Goal: Check status

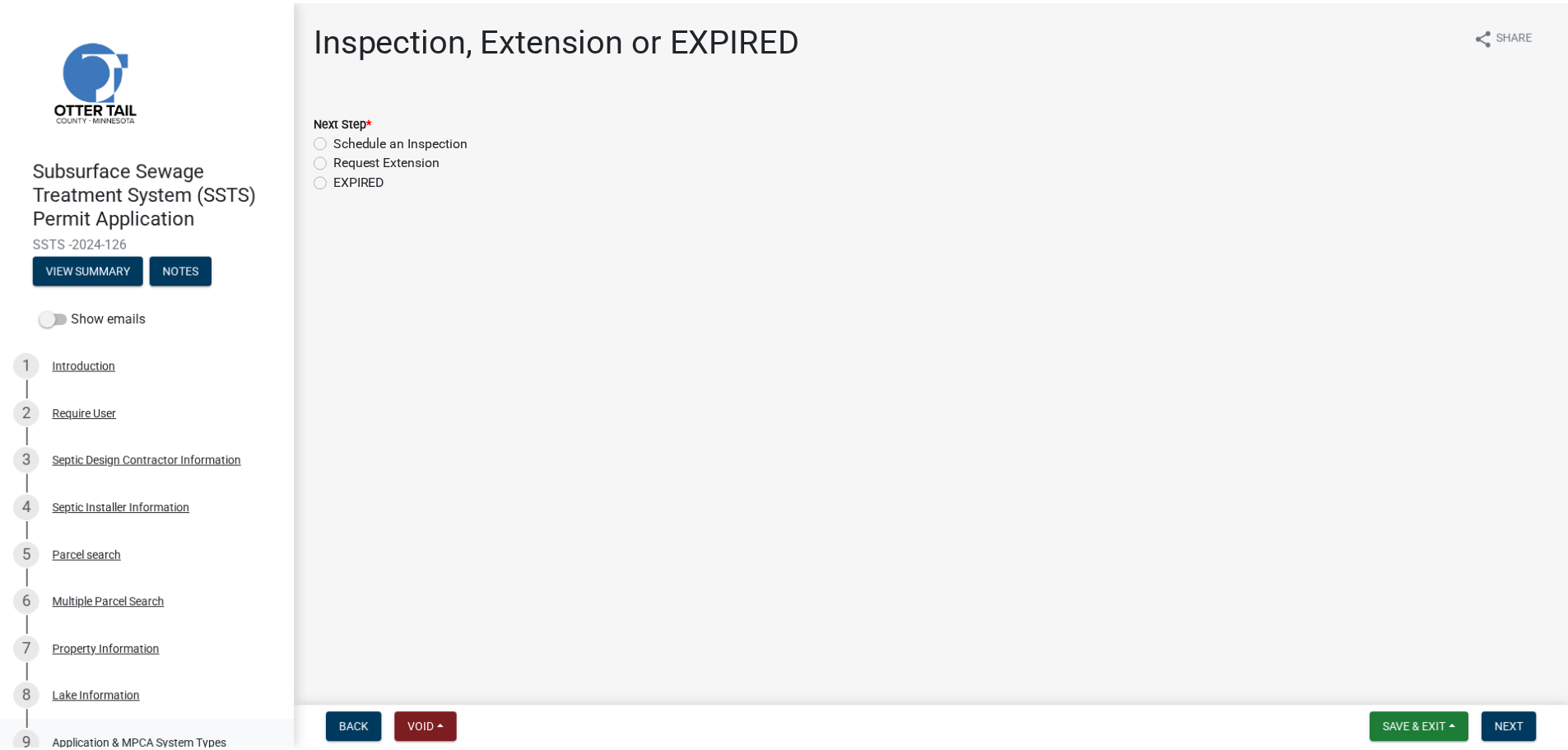
scroll to position [659, 0]
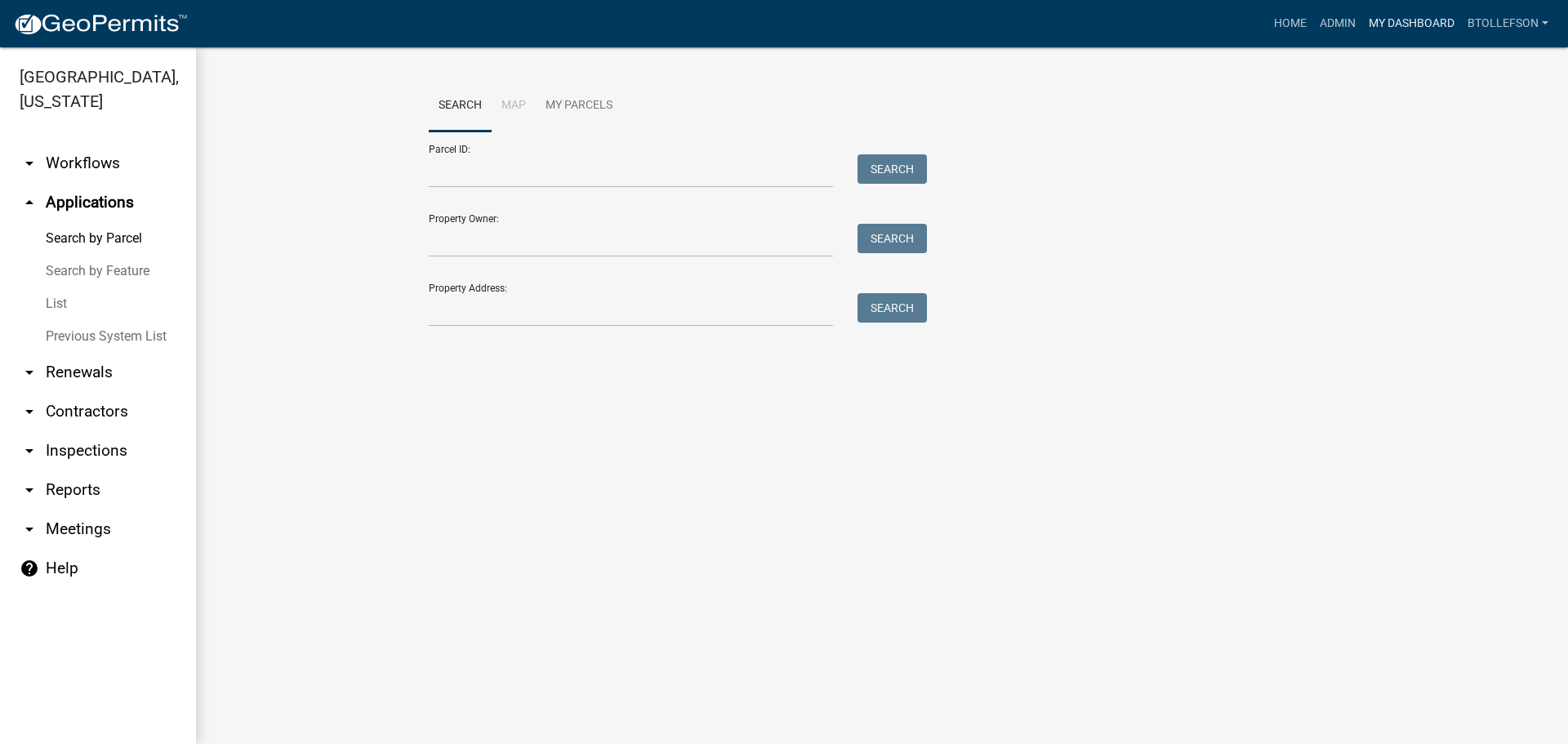
click at [1375, 22] on link "My Dashboard" at bounding box center [1412, 24] width 99 height 31
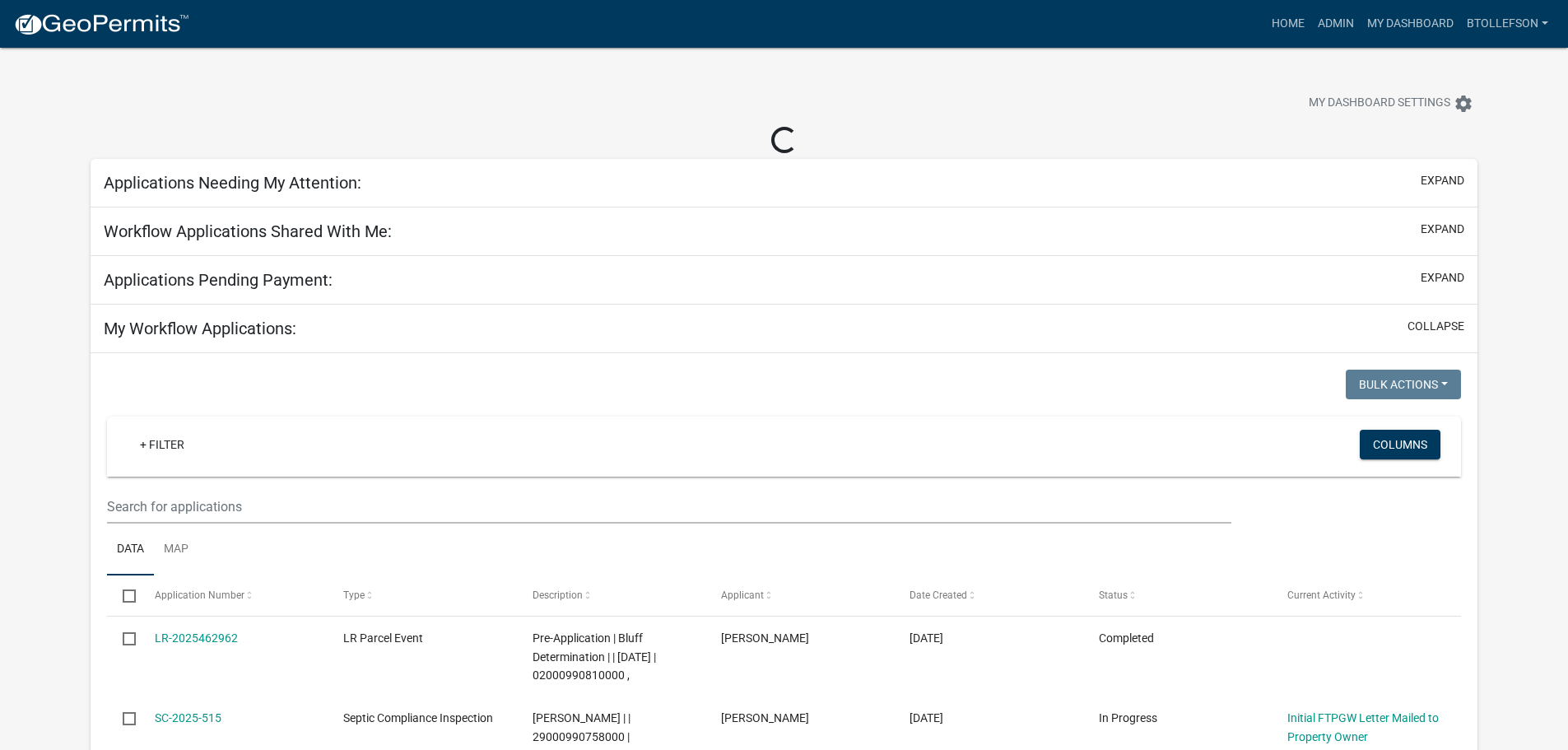
select select "3: 100"
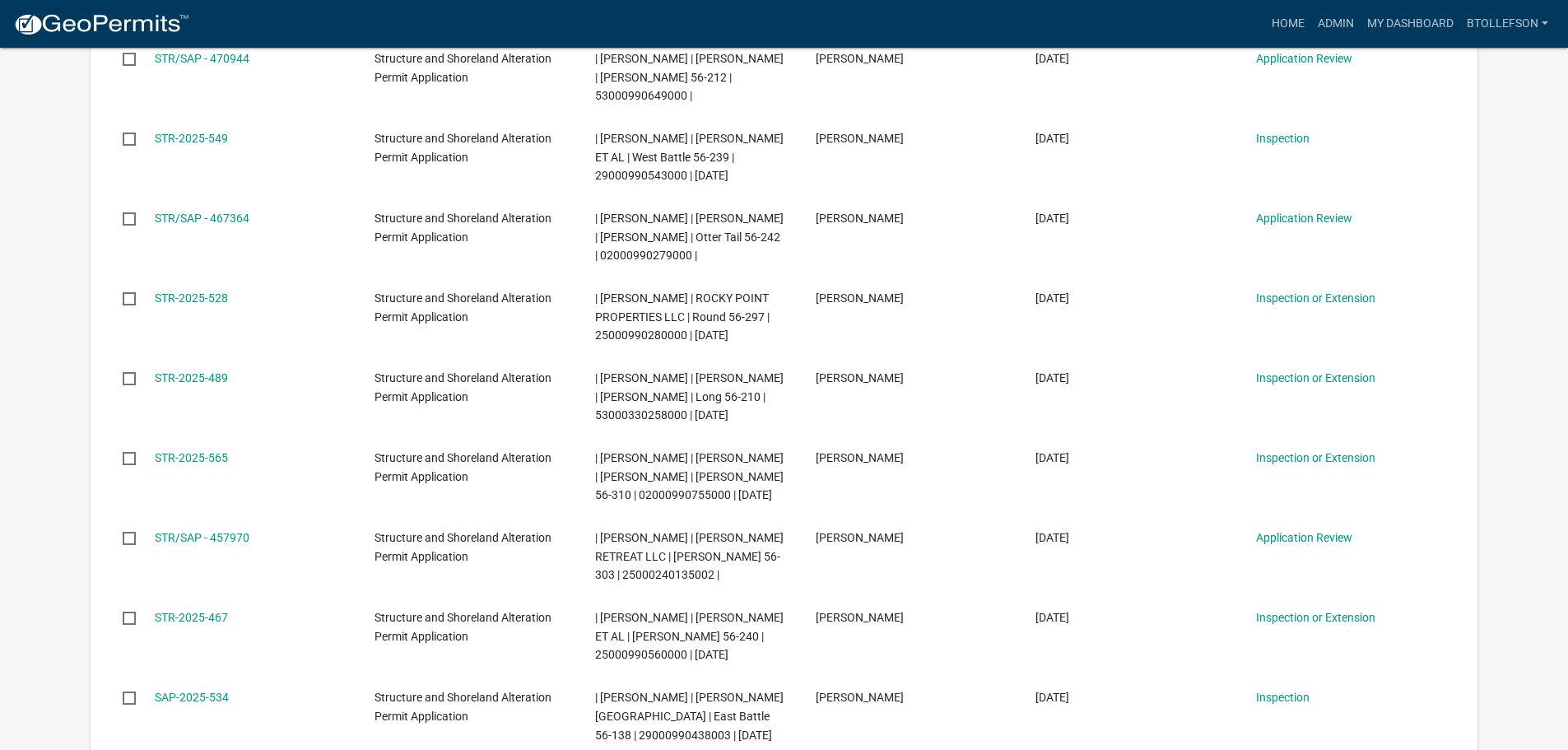
scroll to position [411, 0]
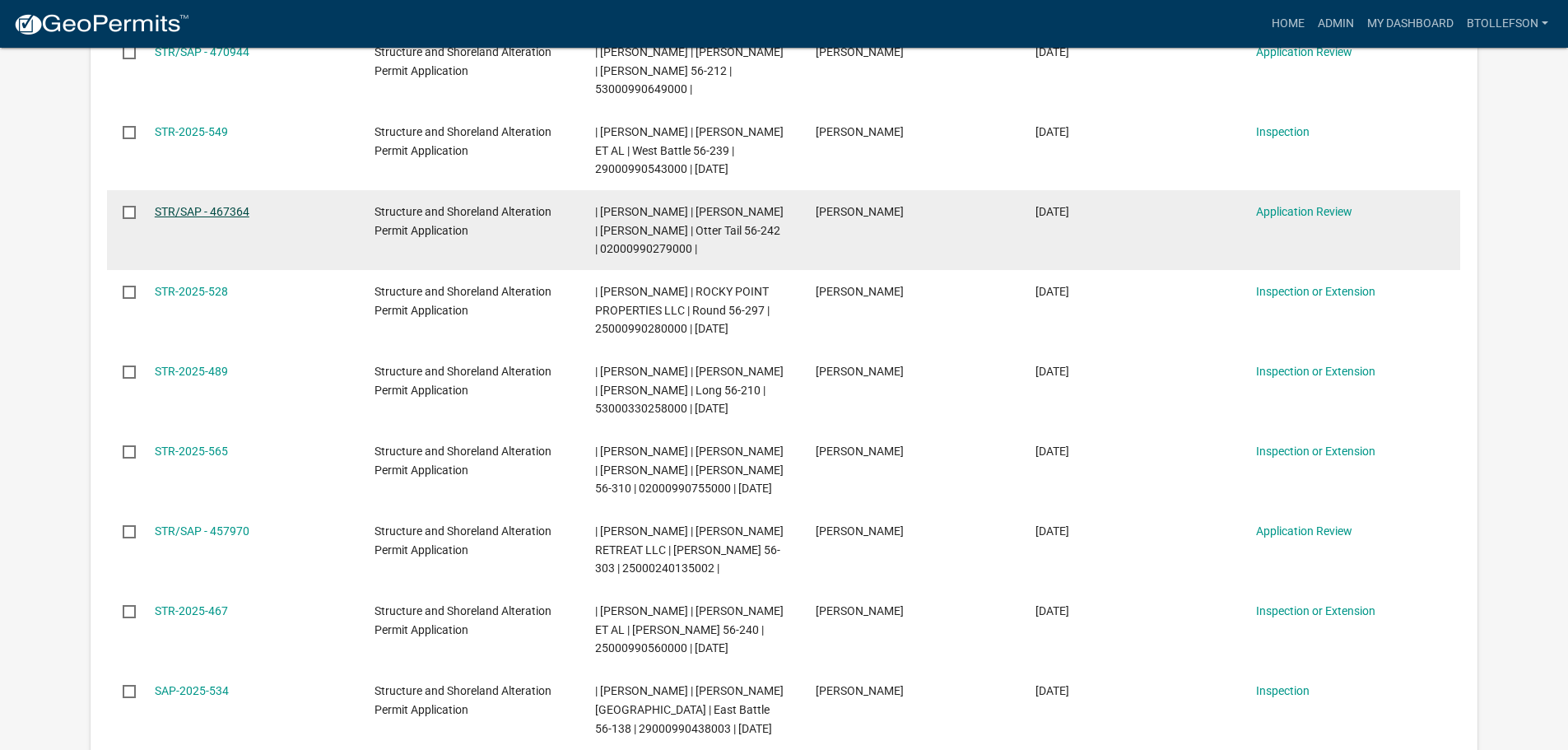
click at [211, 207] on link "STR/SAP - 467364" at bounding box center [202, 211] width 95 height 13
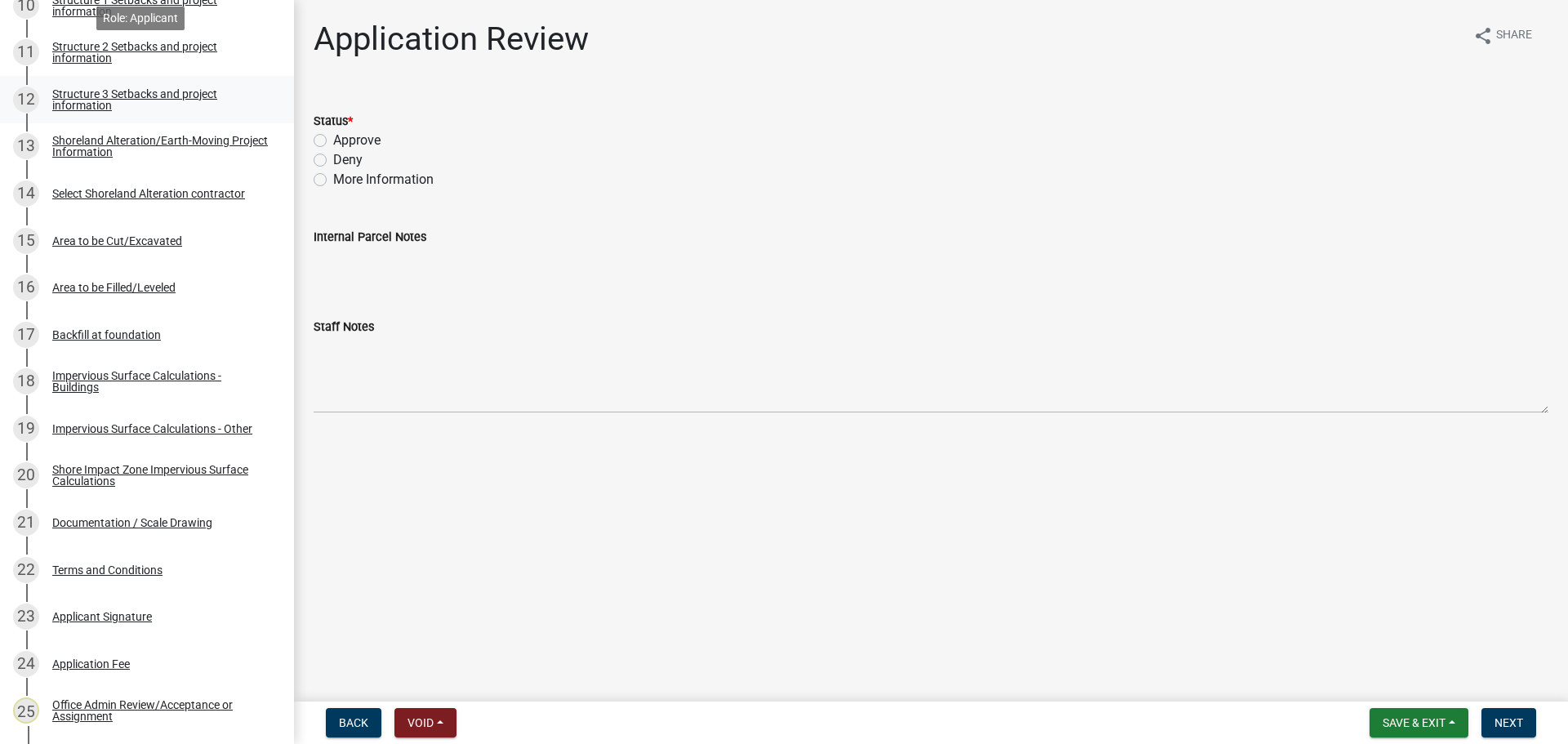
scroll to position [817, 0]
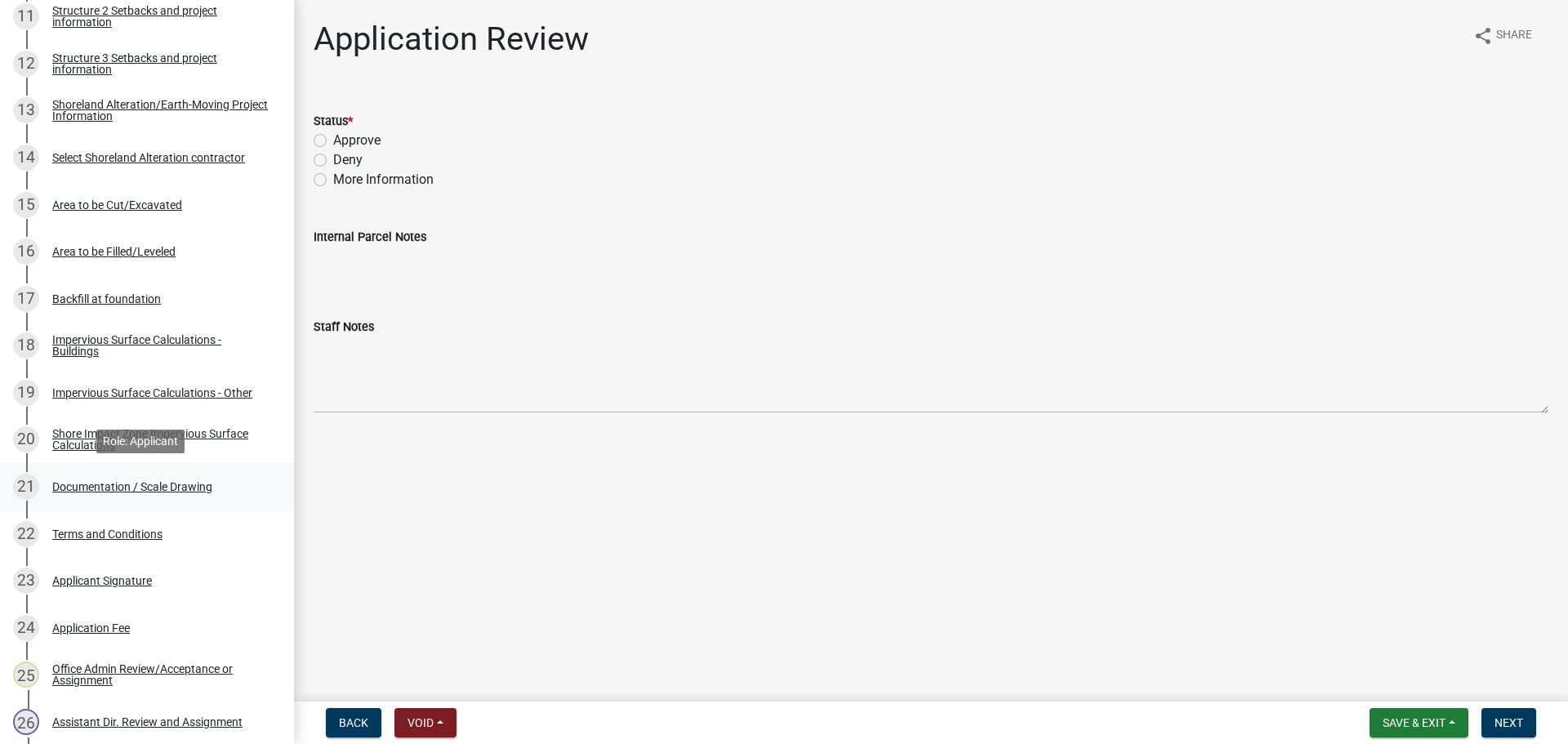
click at [159, 487] on div "Documentation / Scale Drawing" at bounding box center [132, 486] width 160 height 12
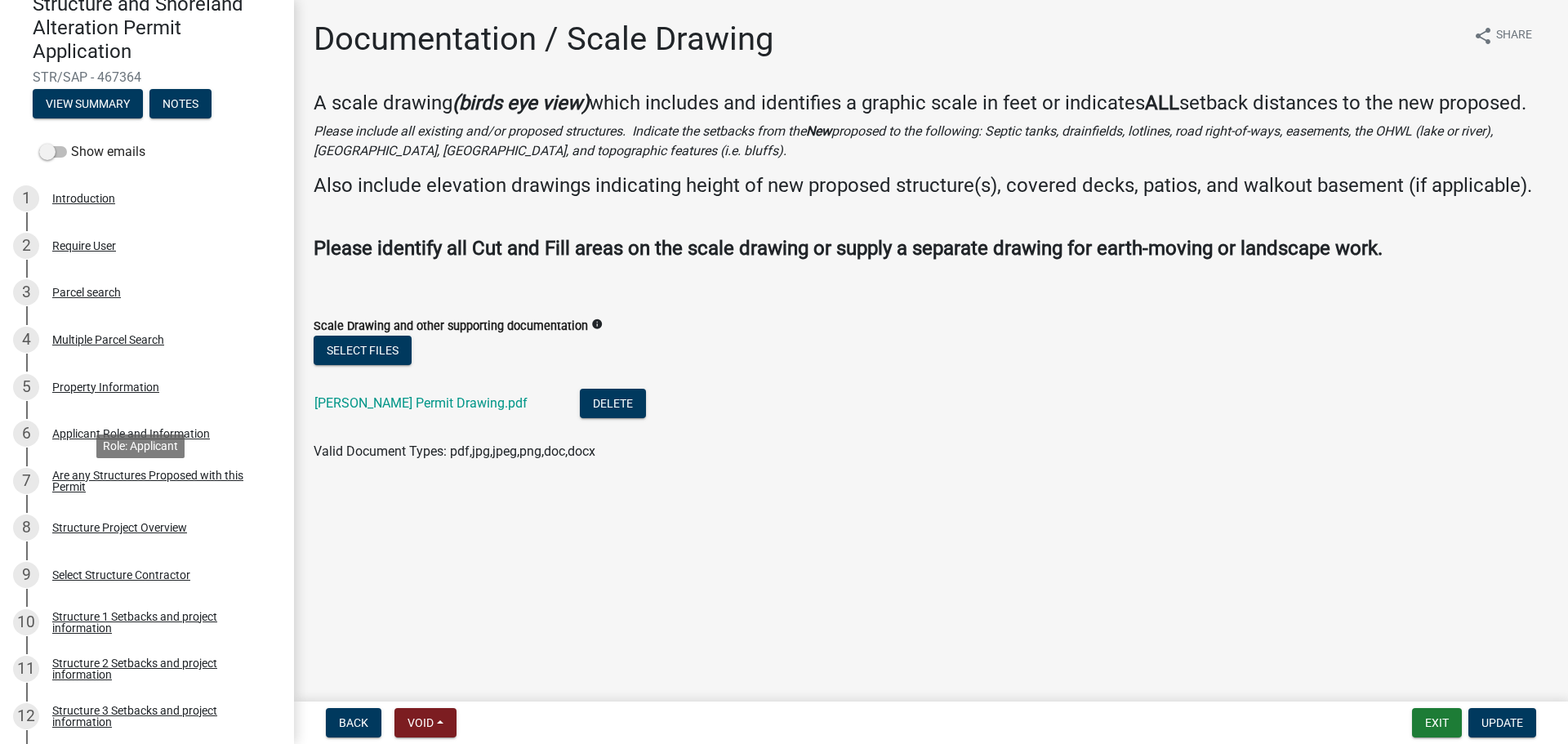
scroll to position [82, 0]
